Goal: Entertainment & Leisure: Consume media (video, audio)

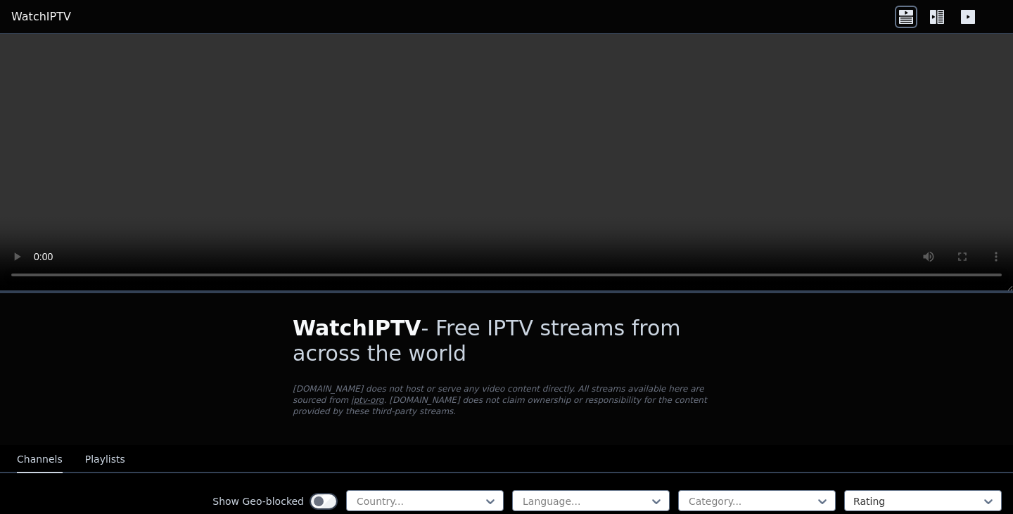
click at [940, 15] on icon at bounding box center [937, 17] width 23 height 23
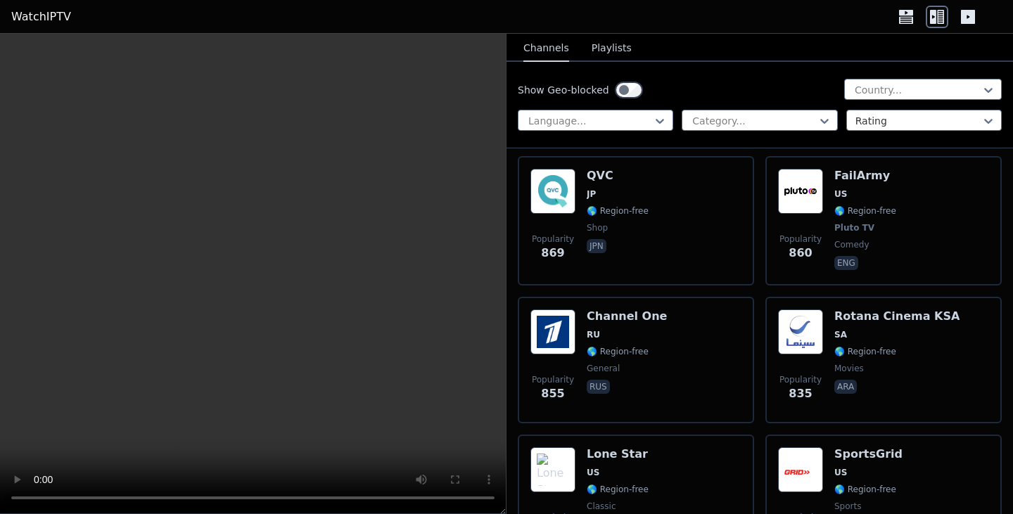
scroll to position [7305, 0]
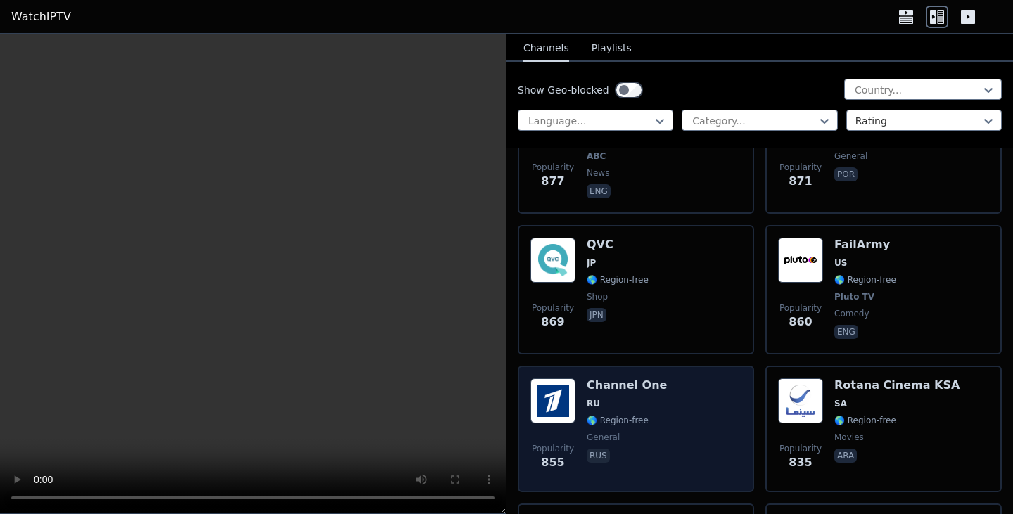
click at [595, 379] on h6 "Channel One" at bounding box center [627, 386] width 80 height 14
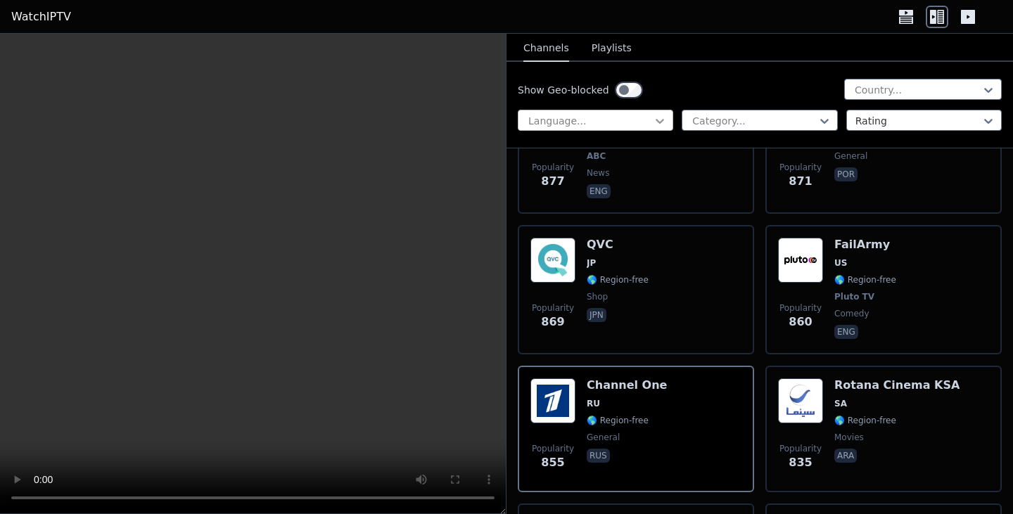
click at [653, 114] on icon at bounding box center [660, 121] width 14 height 14
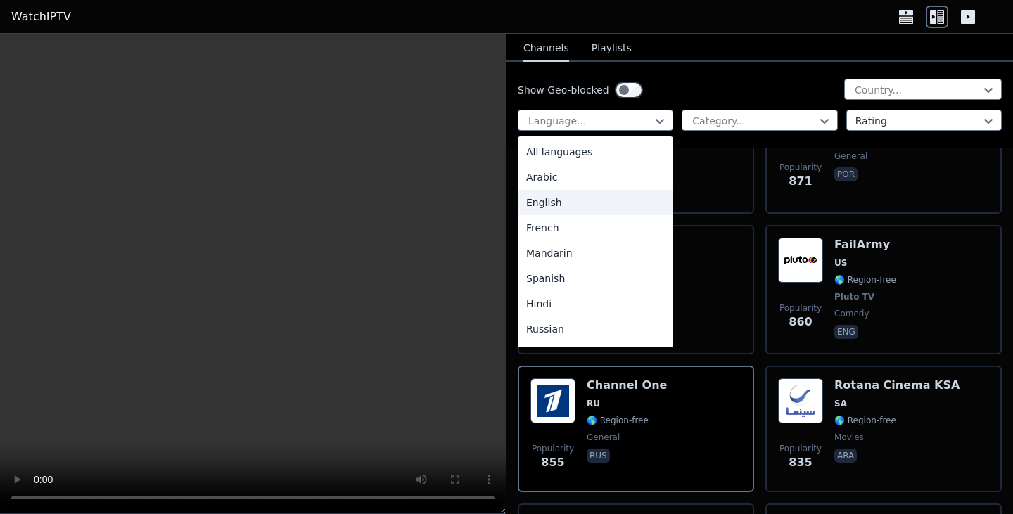
click at [615, 193] on div "English" at bounding box center [595, 202] width 155 height 25
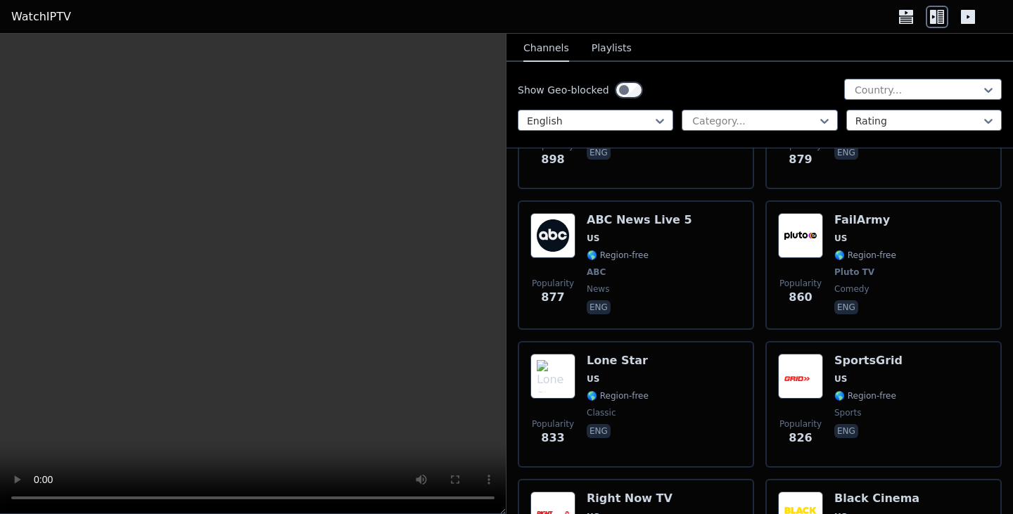
scroll to position [4240, 0]
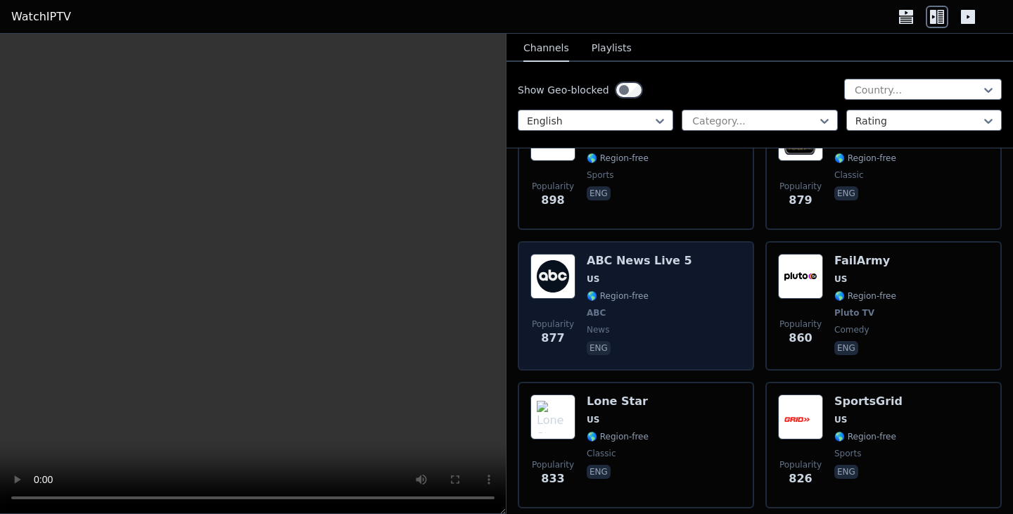
click at [603, 274] on div "ABC News Live 5 US 🌎 Region-free ABC news eng" at bounding box center [640, 306] width 106 height 104
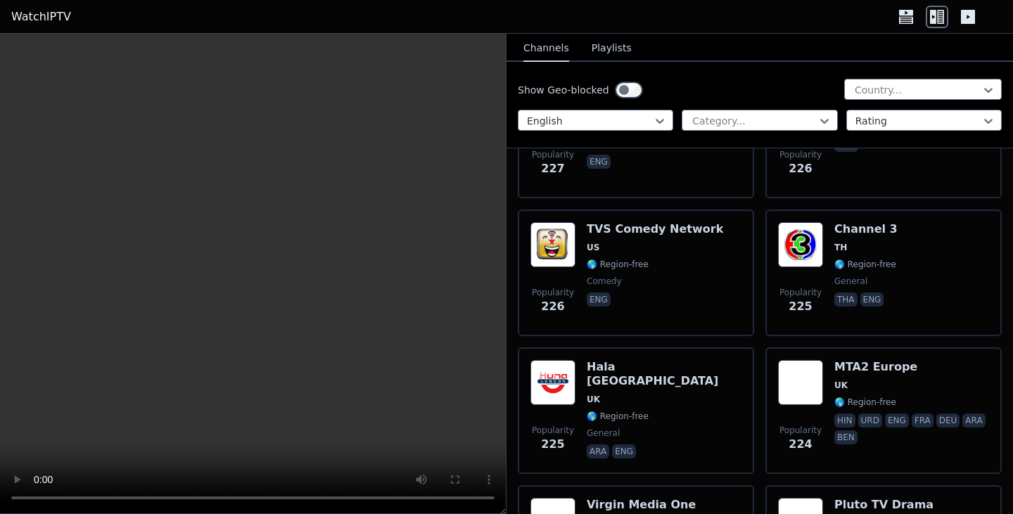
scroll to position [15053, 0]
